Goal: Task Accomplishment & Management: Manage account settings

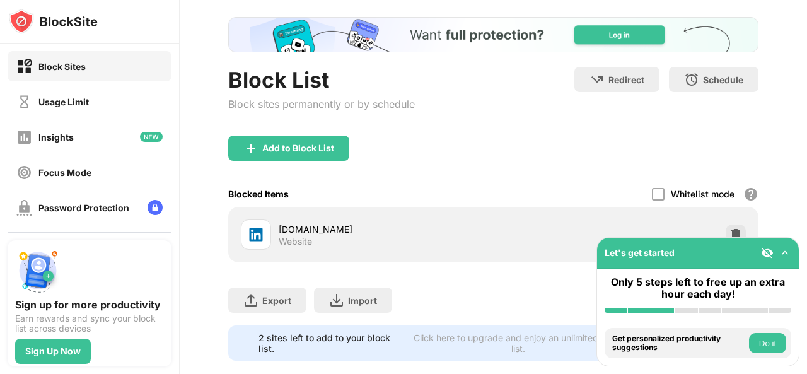
scroll to position [92, 0]
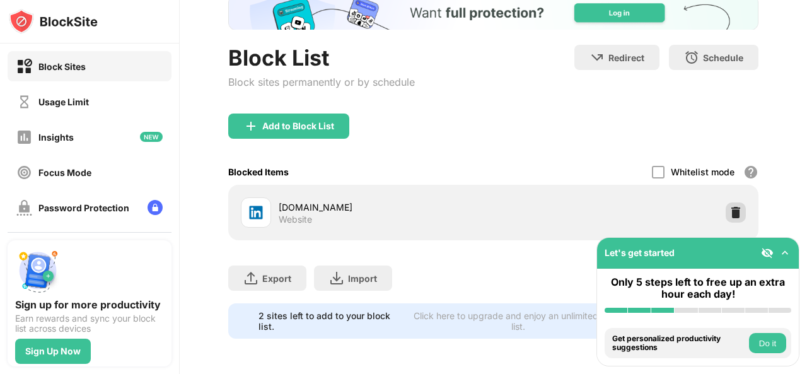
click at [730, 206] on img at bounding box center [736, 212] width 13 height 13
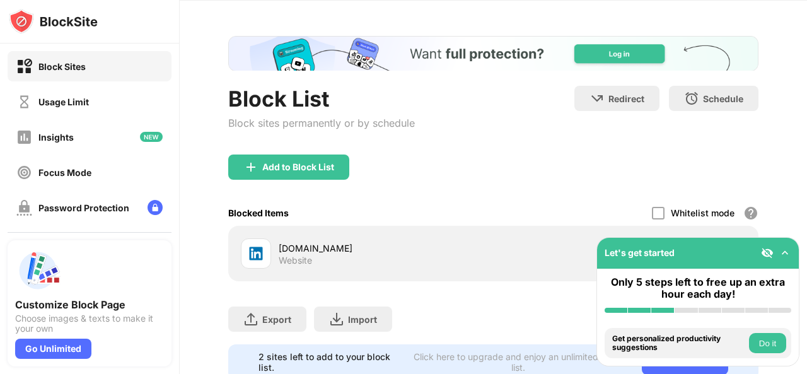
scroll to position [92, 0]
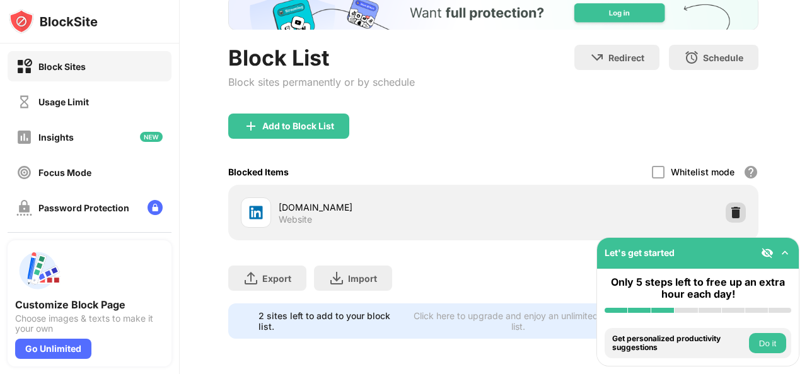
click at [730, 206] on img at bounding box center [736, 212] width 13 height 13
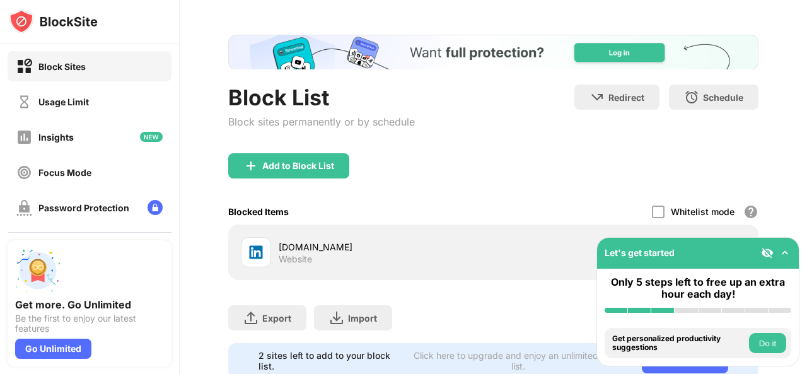
scroll to position [92, 0]
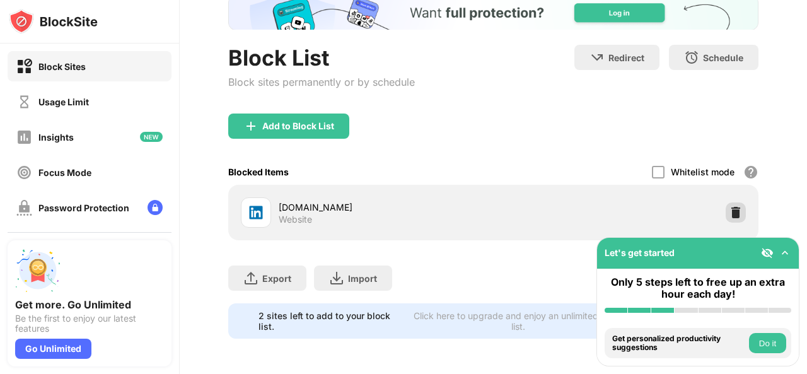
click at [730, 206] on img at bounding box center [736, 212] width 13 height 13
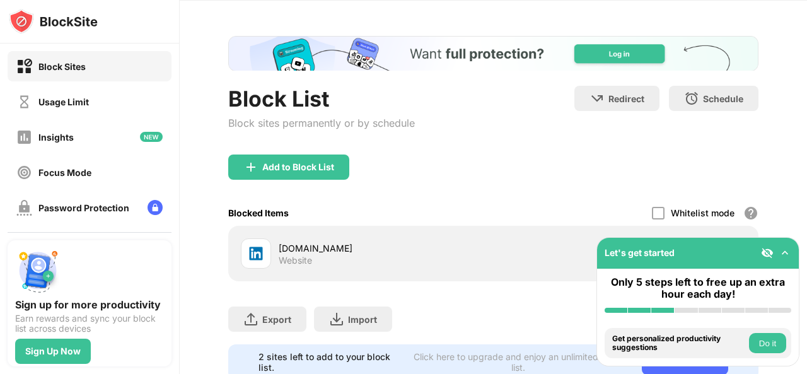
scroll to position [92, 0]
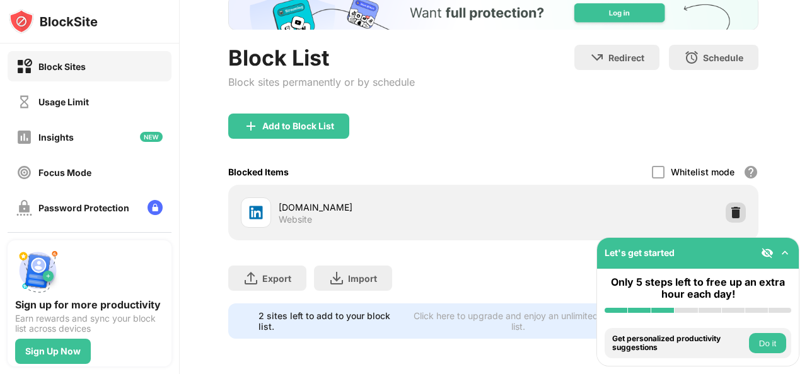
click at [730, 206] on img at bounding box center [736, 212] width 13 height 13
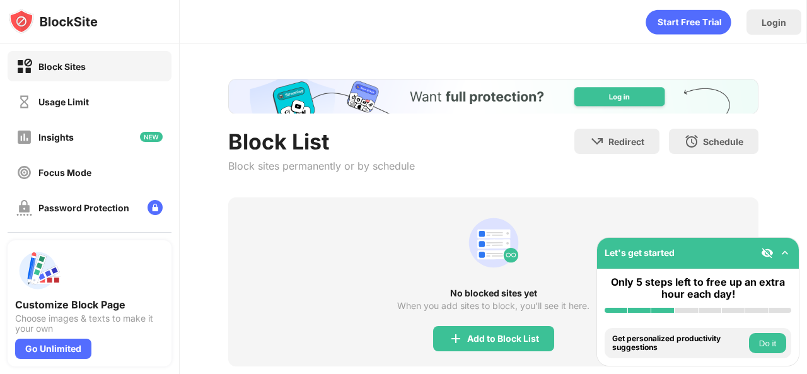
scroll to position [135, 0]
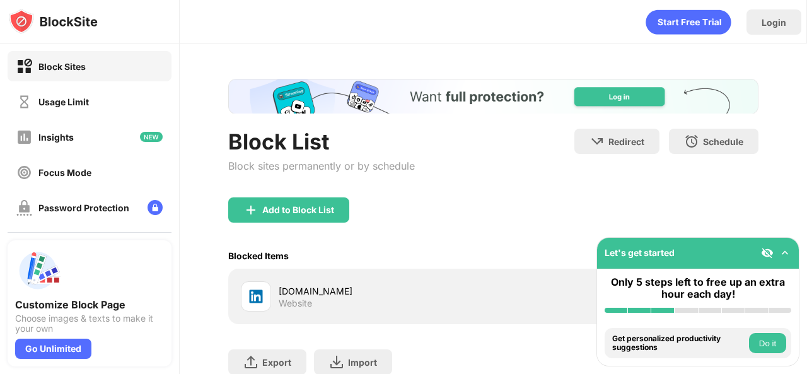
scroll to position [92, 0]
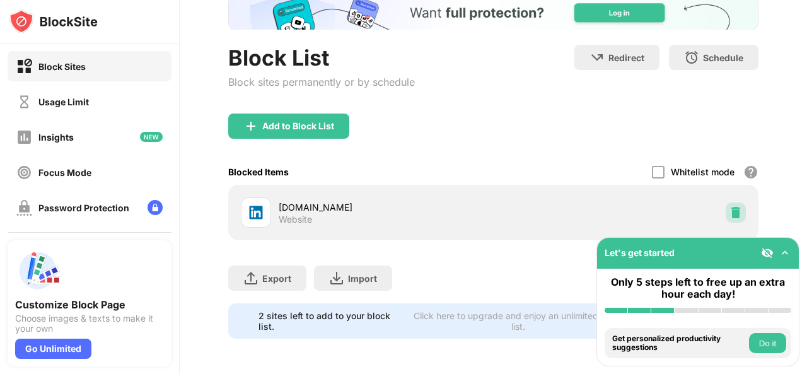
click at [730, 209] on img at bounding box center [736, 212] width 13 height 13
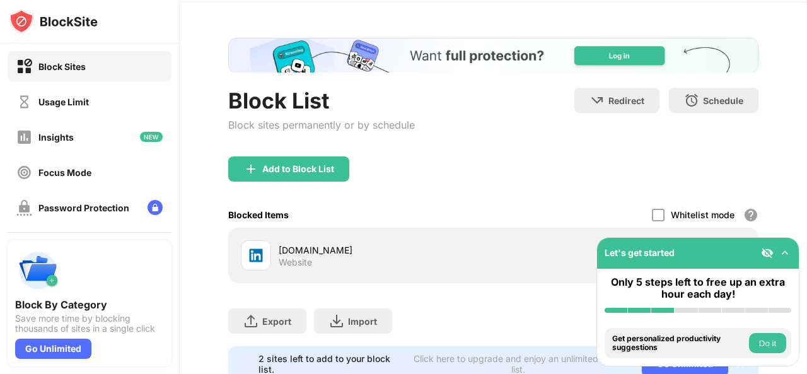
scroll to position [92, 0]
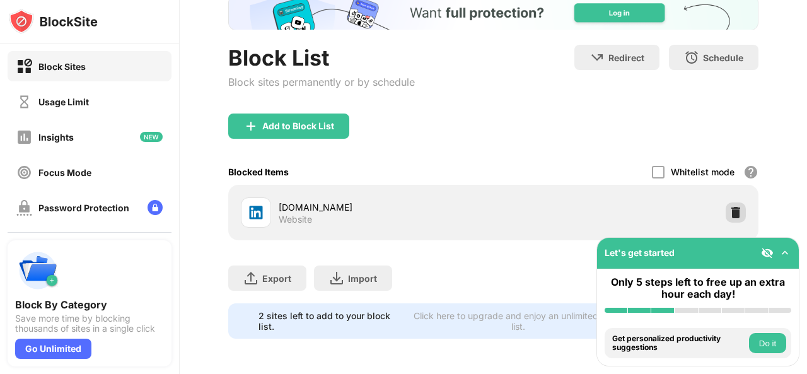
click at [730, 206] on img at bounding box center [736, 212] width 13 height 13
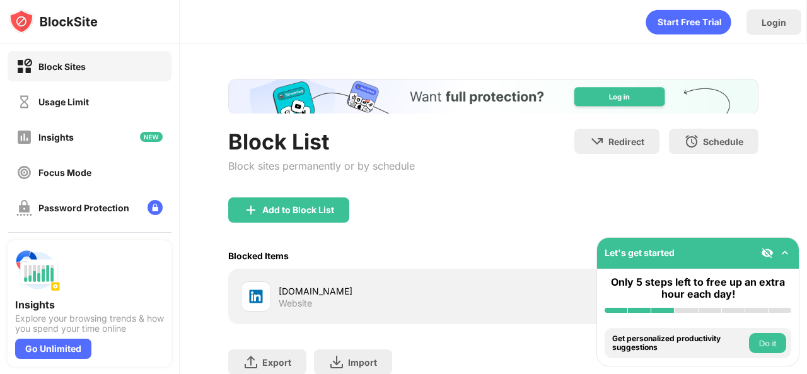
scroll to position [92, 0]
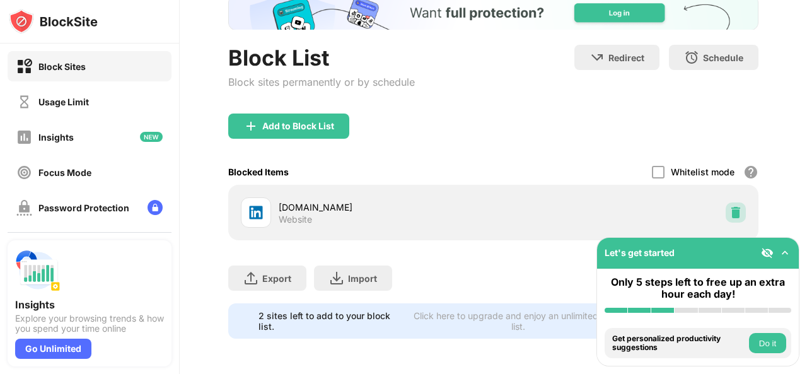
click at [726, 204] on div at bounding box center [736, 212] width 20 height 20
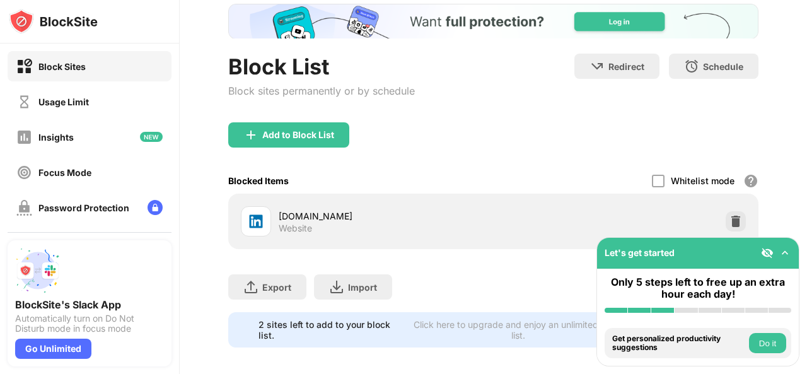
scroll to position [92, 0]
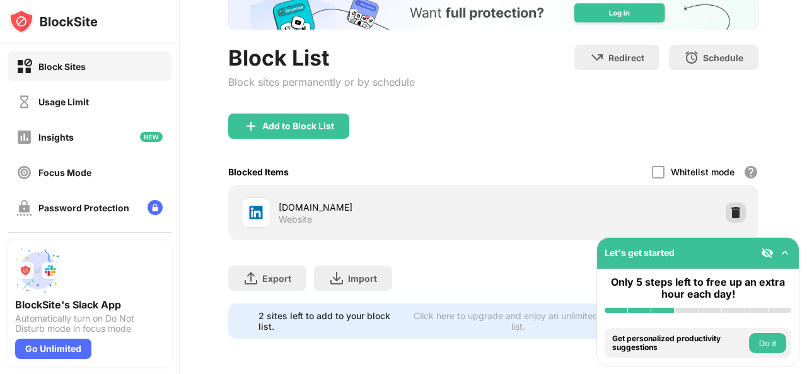
click at [730, 206] on img at bounding box center [736, 212] width 13 height 13
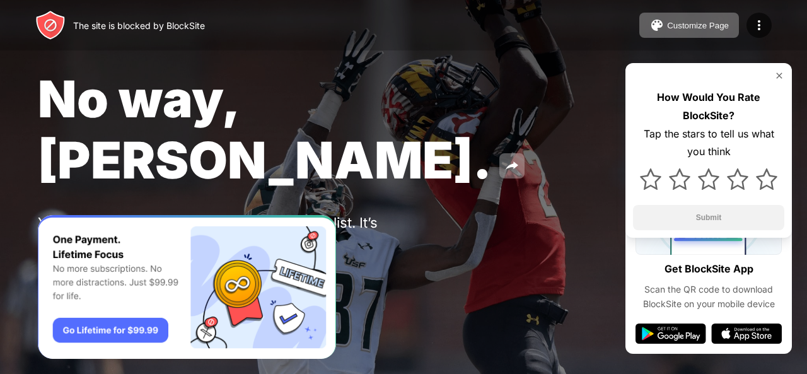
click at [781, 78] on img at bounding box center [779, 76] width 10 height 10
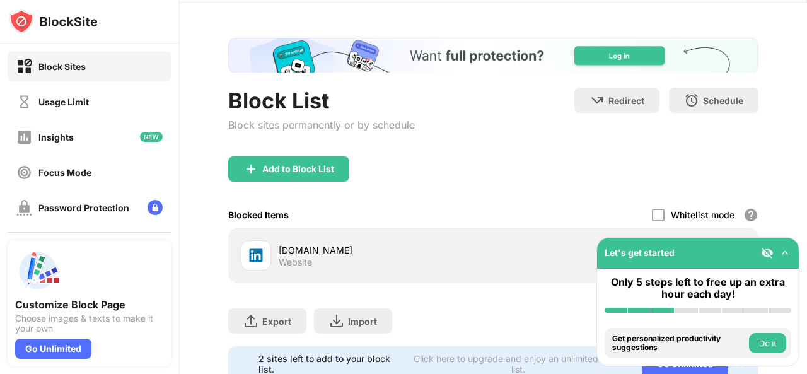
scroll to position [92, 0]
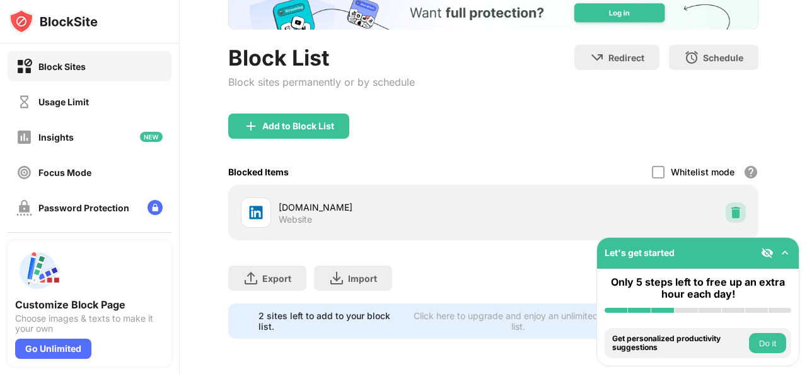
click at [730, 206] on img at bounding box center [736, 212] width 13 height 13
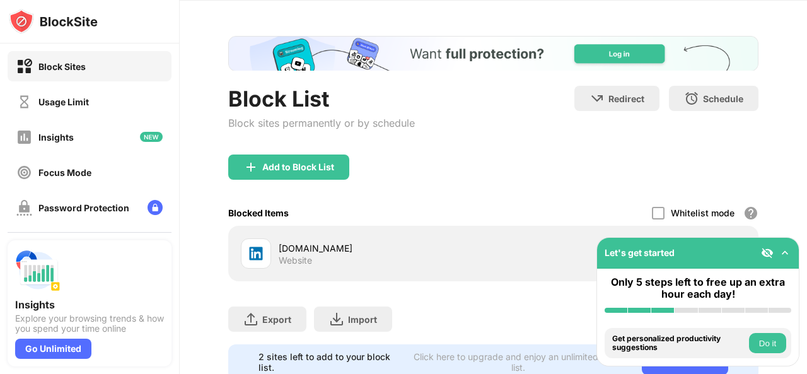
scroll to position [92, 0]
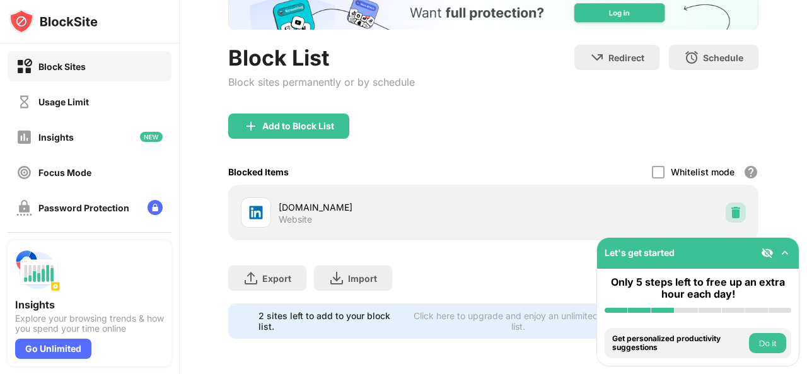
click at [730, 206] on img at bounding box center [736, 212] width 13 height 13
